Goal: Contribute content

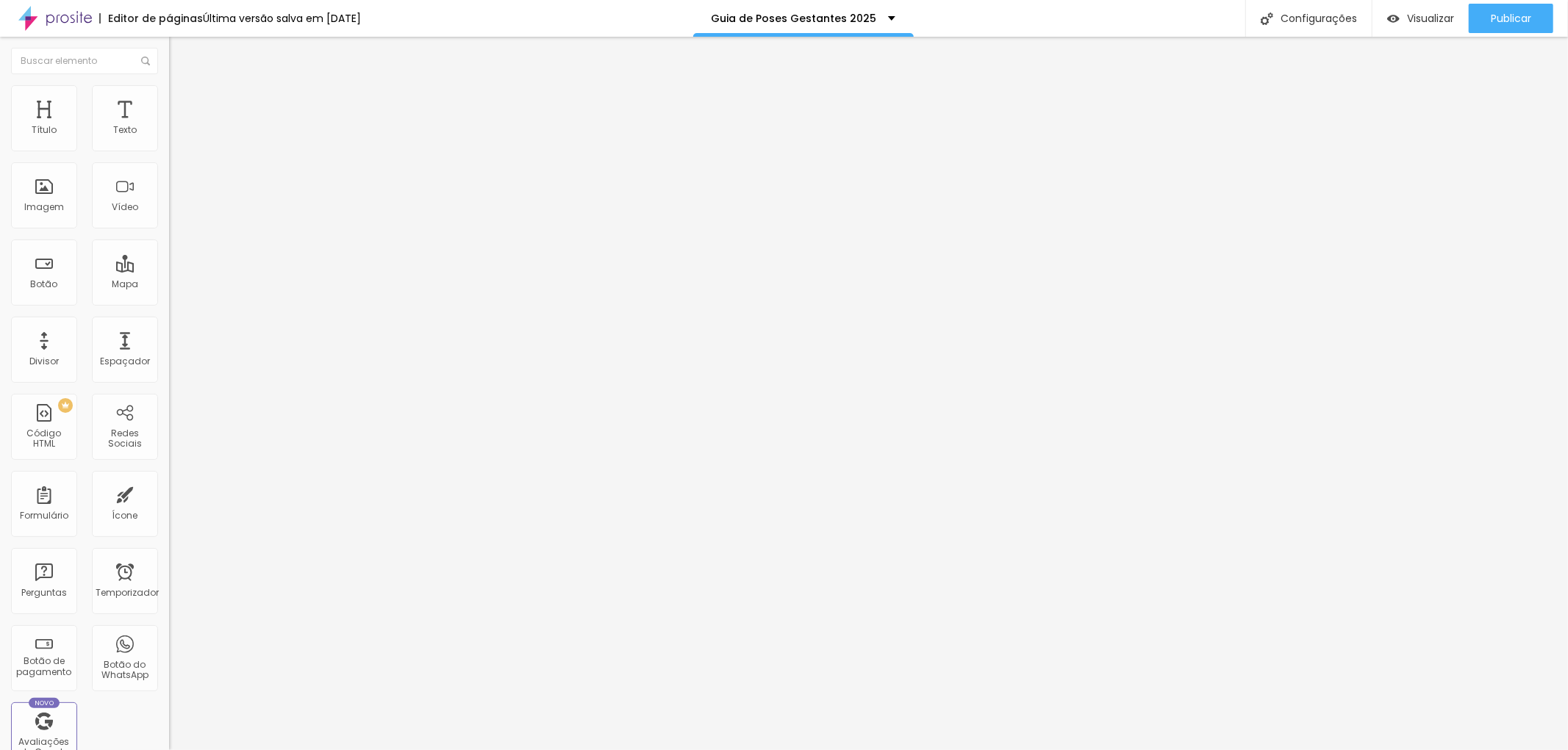
click at [169, 296] on input "[URL][DOMAIN_NAME]" at bounding box center [257, 295] width 177 height 15
paste input "[DOMAIN_NAME][URL]"
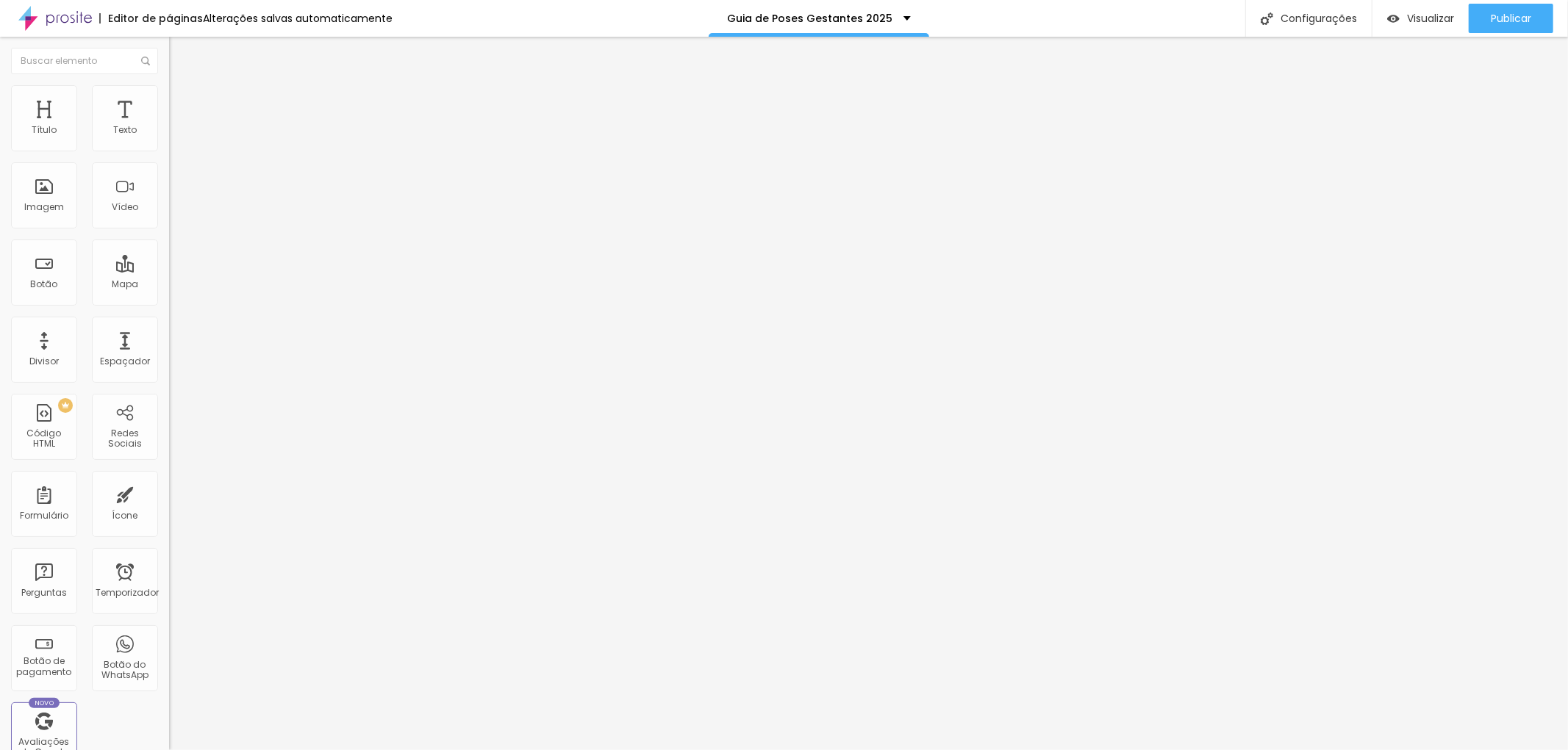
type input "[URL][DOMAIN_NAME]"
click at [169, 303] on input "[URL][DOMAIN_NAME]" at bounding box center [257, 295] width 177 height 15
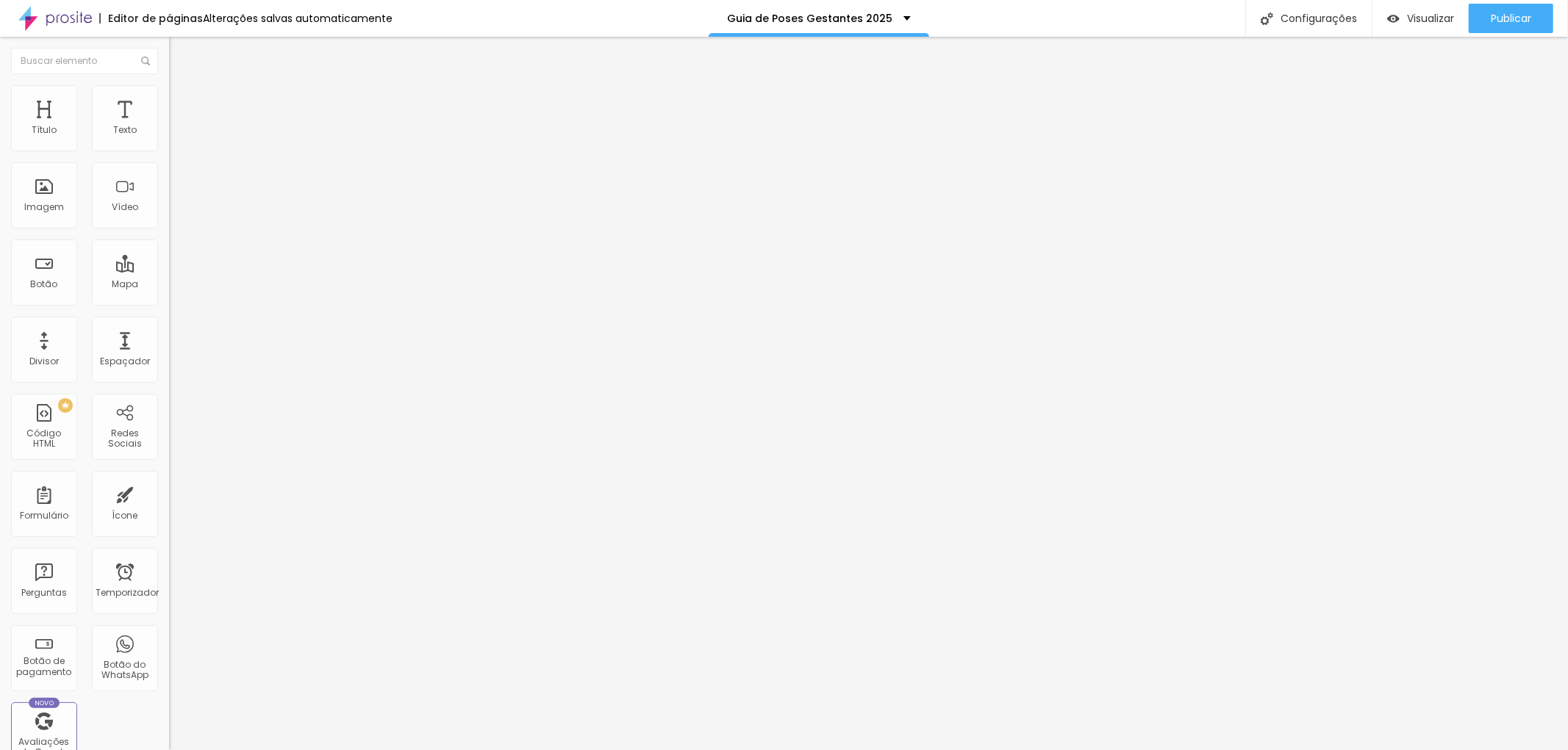
paste input "[DOMAIN_NAME][URL]"
type input "[URL][DOMAIN_NAME]"
click at [169, 302] on input "[URL][DOMAIN_NAME]" at bounding box center [257, 295] width 177 height 15
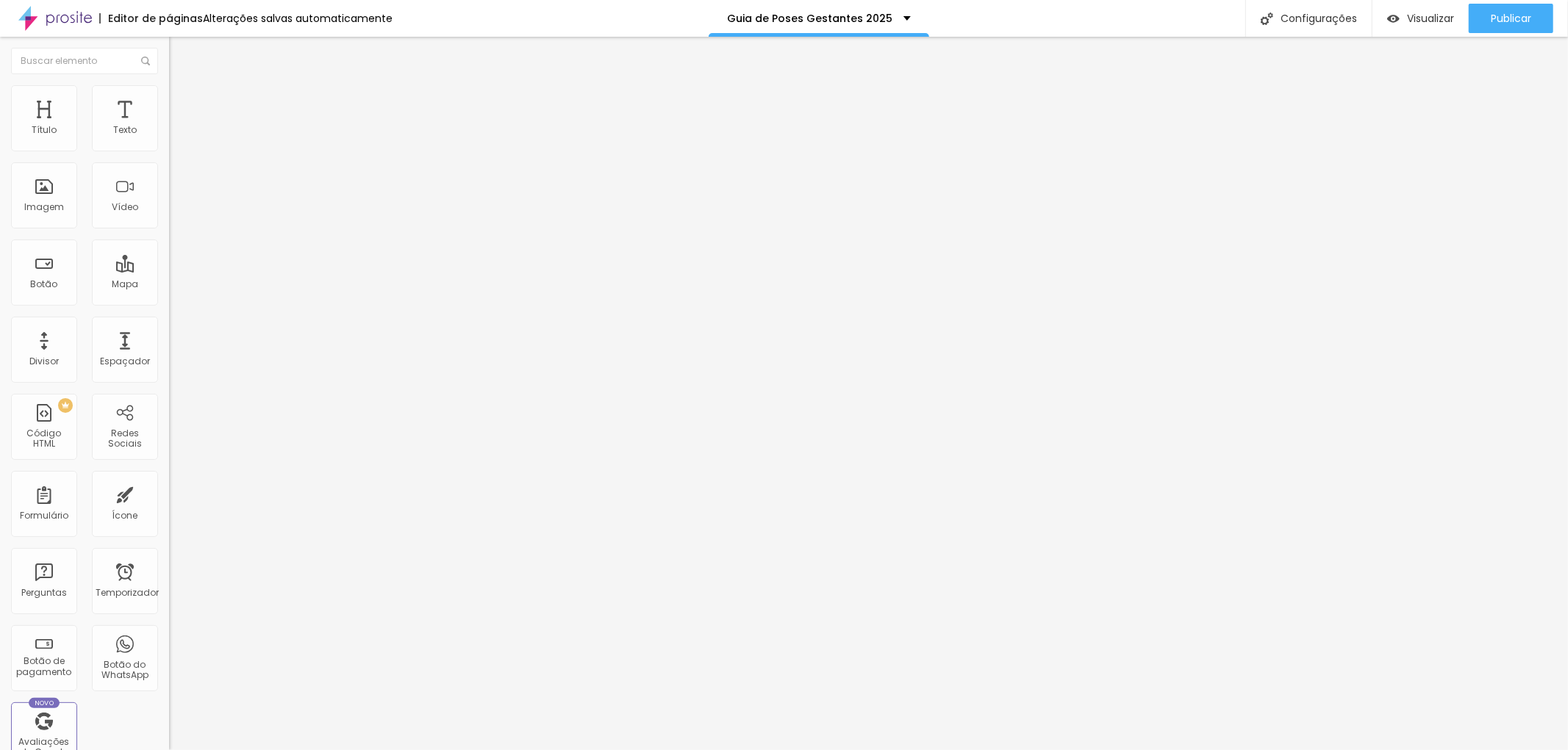
click at [169, 302] on input "[URL][DOMAIN_NAME]" at bounding box center [257, 295] width 177 height 15
paste input "[DOMAIN_NAME][URL]"
type input "[URL][DOMAIN_NAME]"
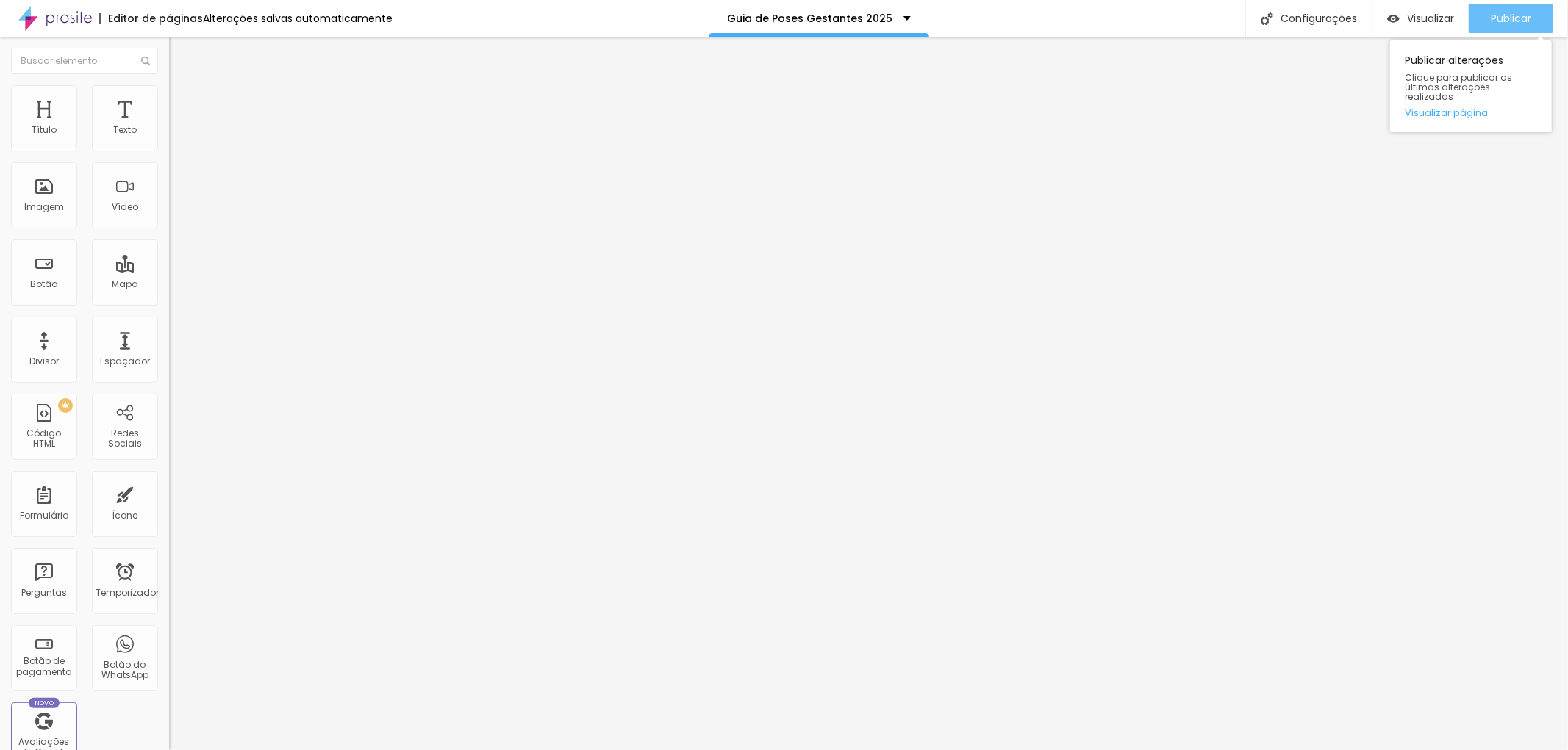
click at [1504, 31] on div "Publicar" at bounding box center [1511, 19] width 40 height 29
